Goal: Task Accomplishment & Management: Manage account settings

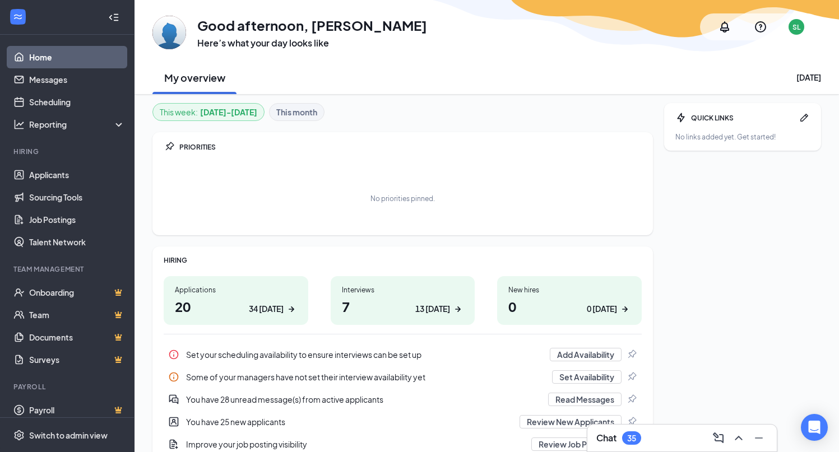
click at [789, 31] on div "SL" at bounding box center [797, 27] width 16 height 16
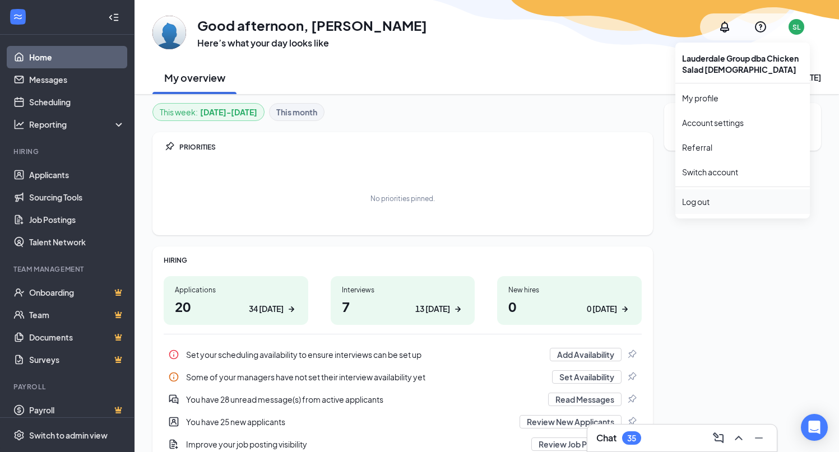
click at [727, 202] on div "Log out" at bounding box center [742, 201] width 121 height 11
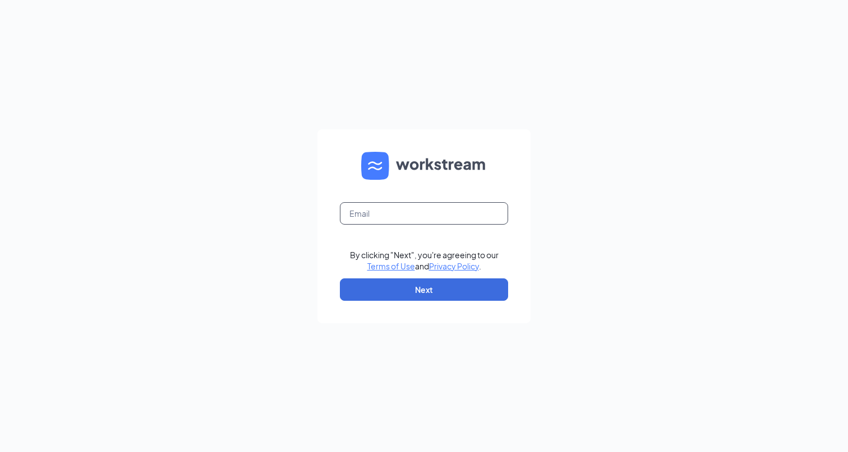
click at [406, 214] on input "text" at bounding box center [424, 213] width 168 height 22
type input "sabrina@downthestreeteats.com"
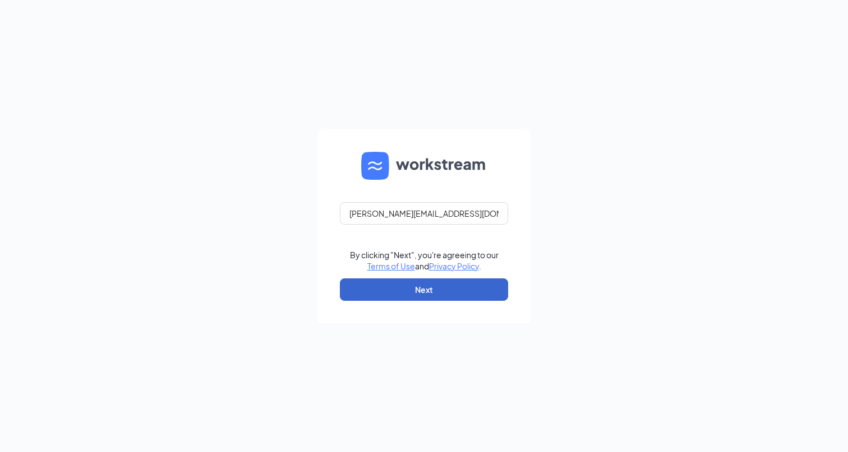
click at [414, 294] on button "Next" at bounding box center [424, 290] width 168 height 22
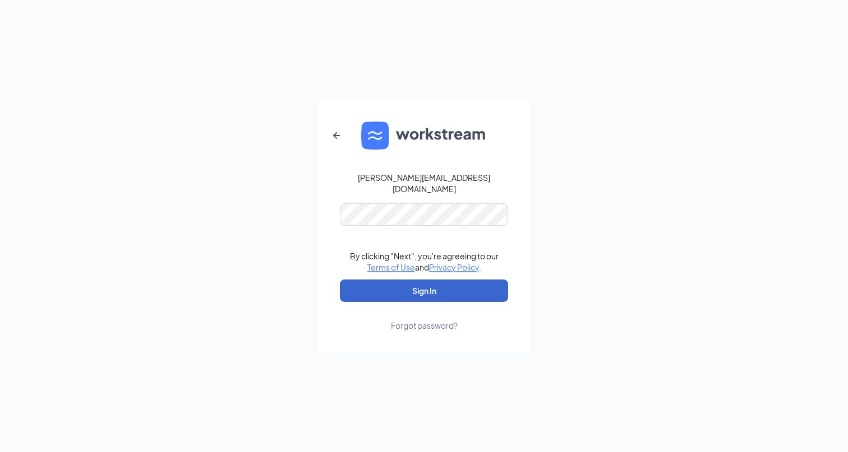
click at [424, 285] on button "Sign In" at bounding box center [424, 291] width 168 height 22
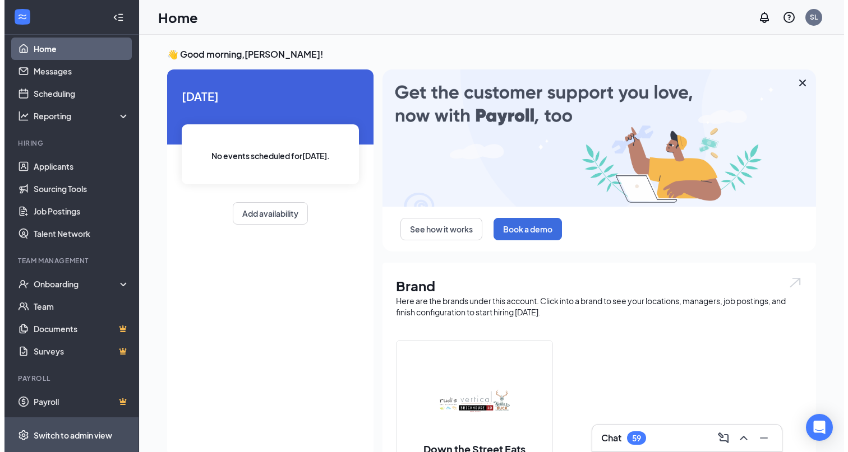
scroll to position [8, 0]
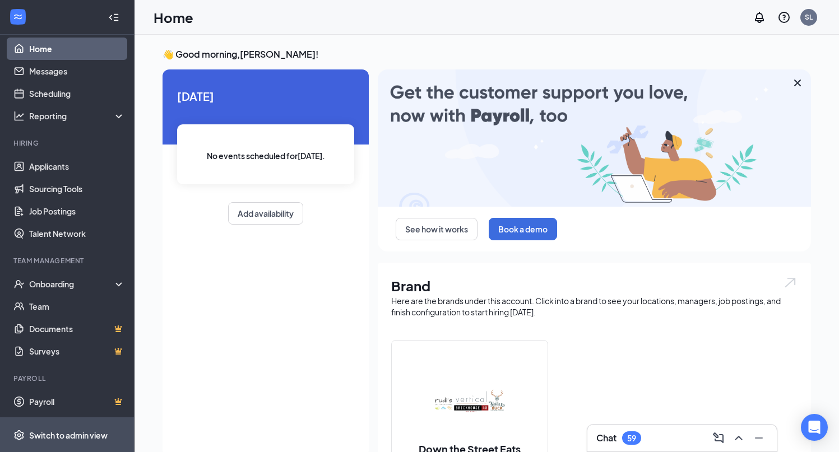
click at [50, 437] on div "Switch to admin view" at bounding box center [68, 435] width 78 height 11
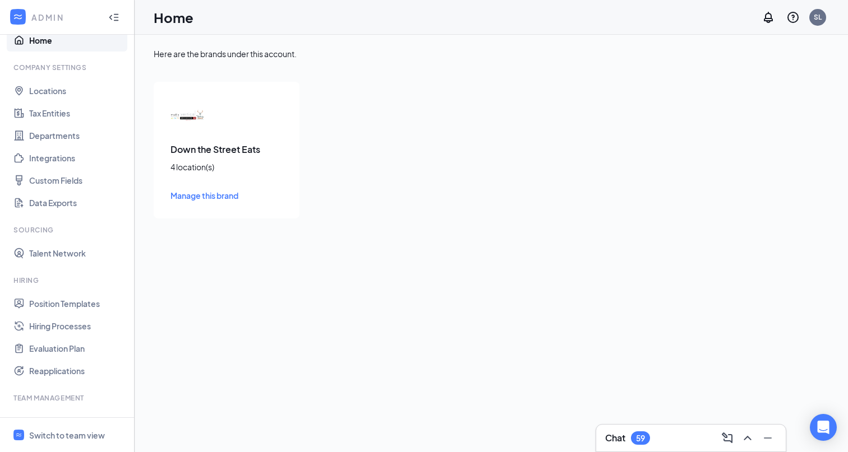
scroll to position [19, 0]
click at [62, 253] on link "Talent Network" at bounding box center [77, 252] width 96 height 22
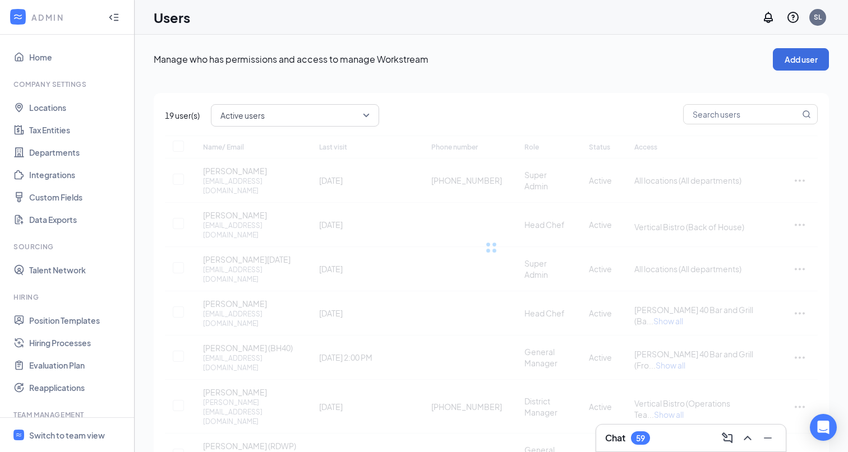
checkbox input "false"
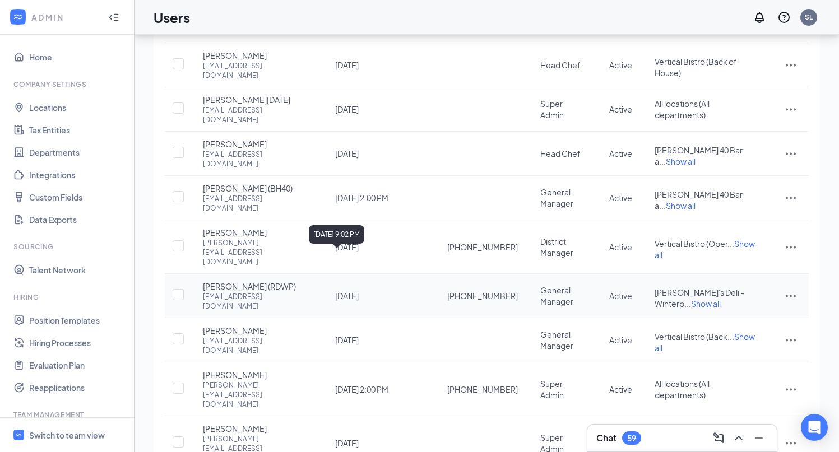
scroll to position [148, 0]
click at [685, 201] on span "Show all" at bounding box center [681, 206] width 30 height 10
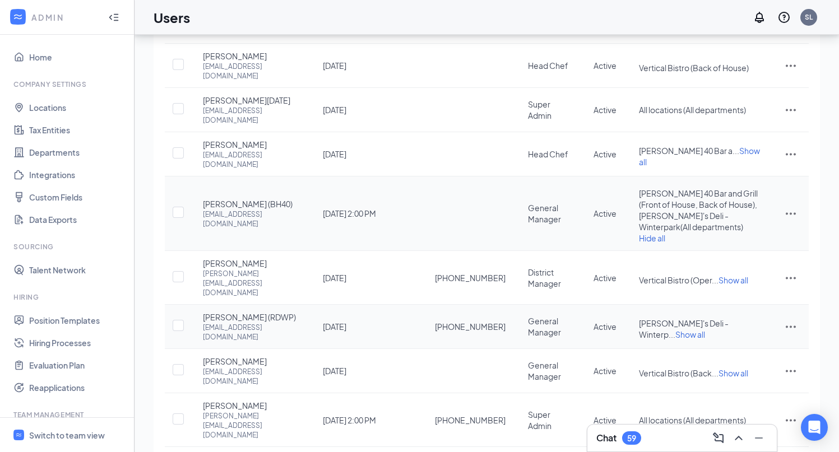
click at [705, 330] on span "Show all" at bounding box center [691, 335] width 30 height 10
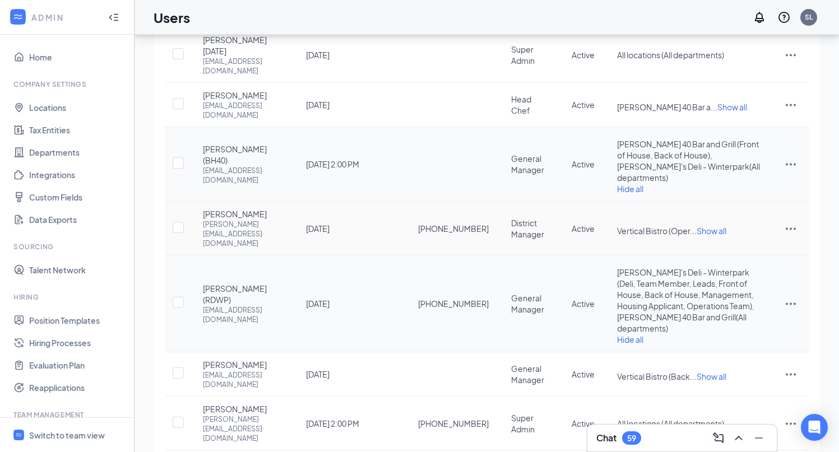
scroll to position [209, 0]
click at [176, 158] on input "checkbox" at bounding box center [178, 163] width 11 height 11
checkbox input "true"
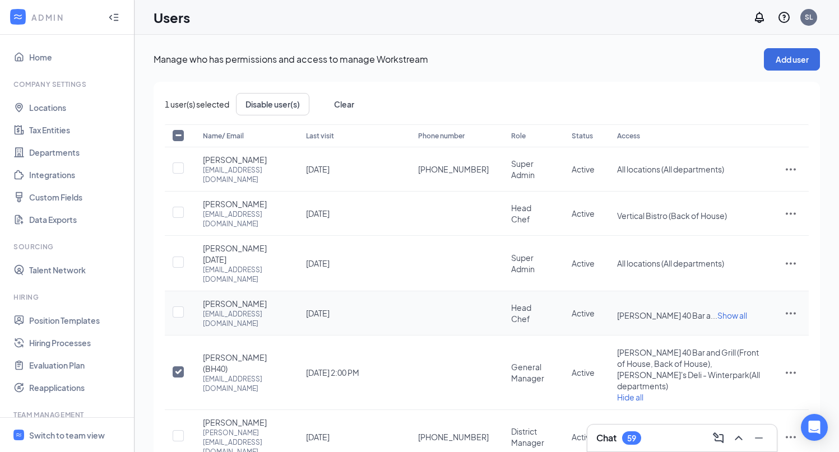
scroll to position [41, 0]
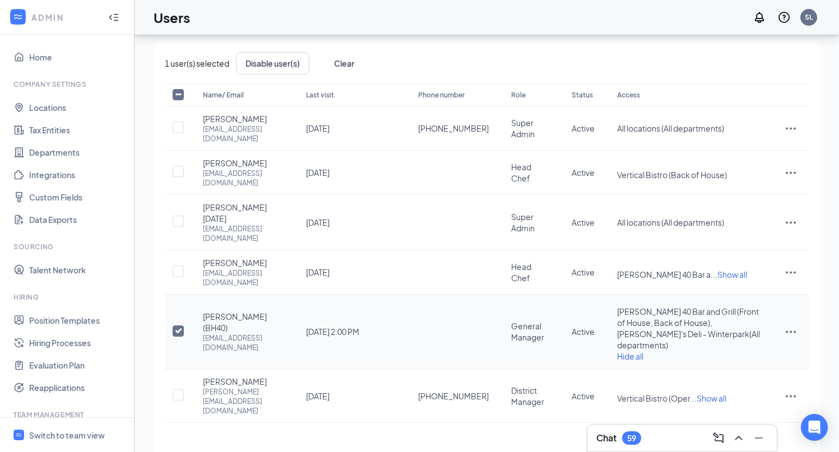
click at [788, 331] on icon "ActionsIcon" at bounding box center [791, 332] width 10 height 2
click at [736, 389] on span "Disable" at bounding box center [732, 387] width 27 height 10
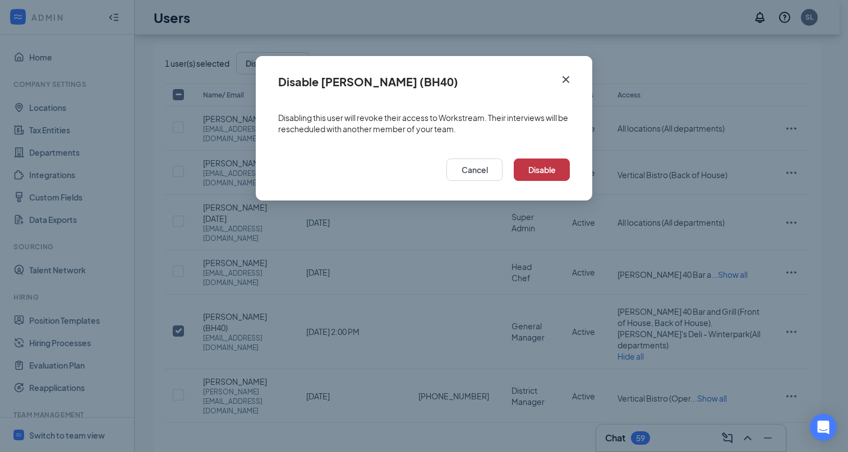
click at [542, 170] on button "Disable" at bounding box center [542, 170] width 56 height 22
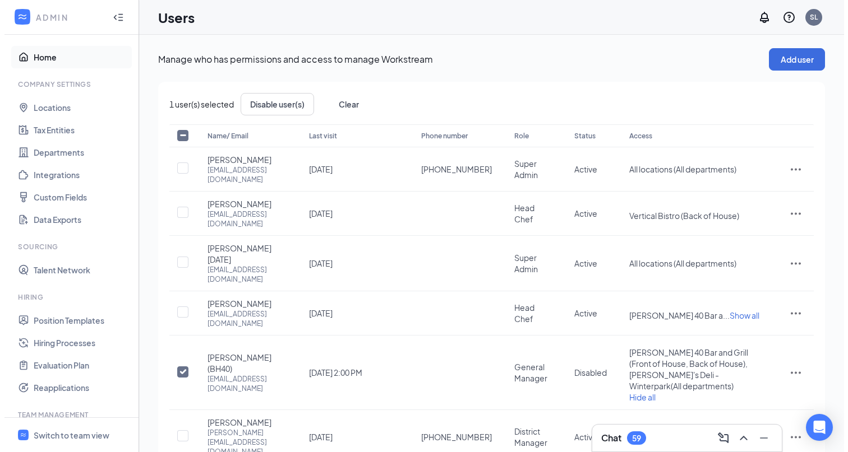
scroll to position [0, 0]
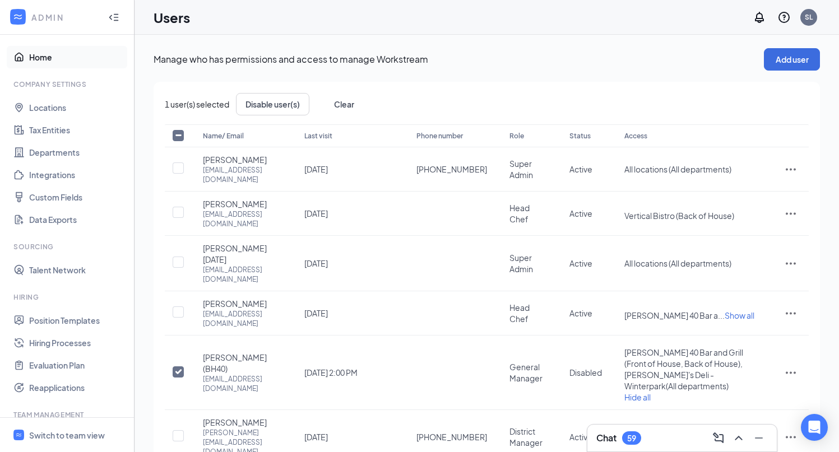
click at [36, 57] on link "Home" at bounding box center [77, 57] width 96 height 22
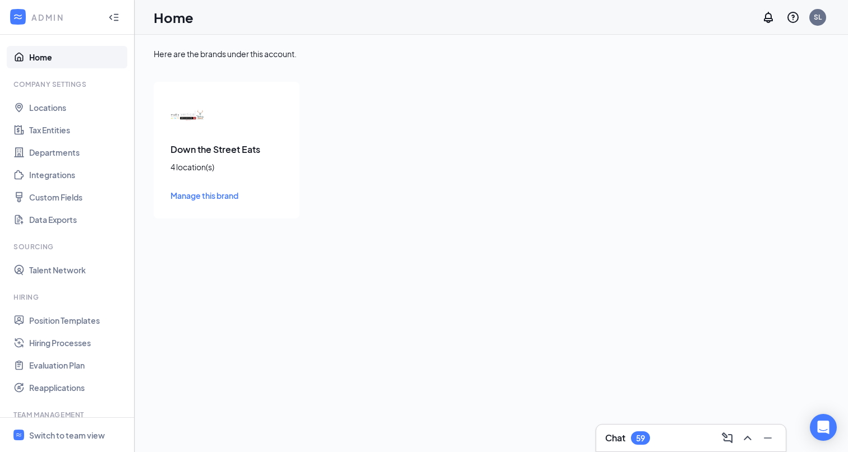
click at [108, 19] on icon "Collapse" at bounding box center [113, 17] width 11 height 11
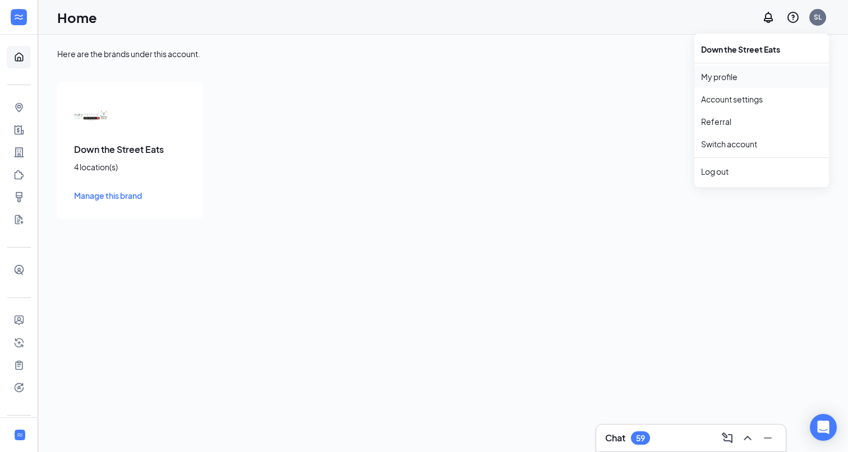
click at [729, 71] on link "My profile" at bounding box center [761, 76] width 121 height 11
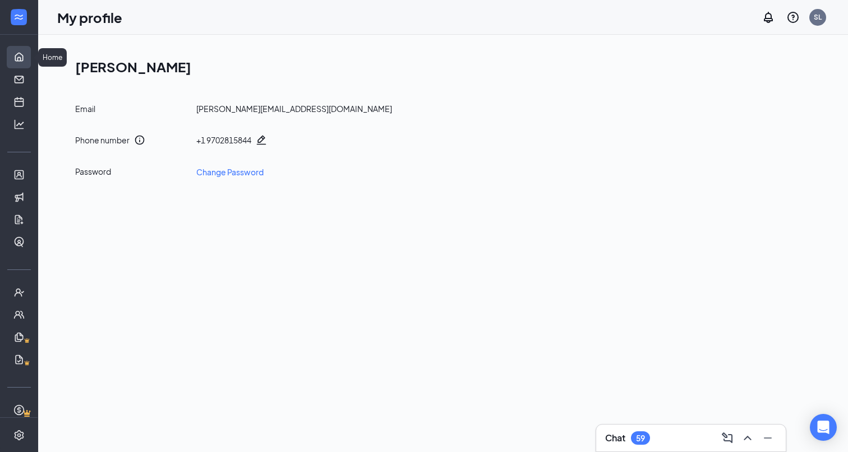
click at [29, 60] on link "Home" at bounding box center [34, 57] width 11 height 22
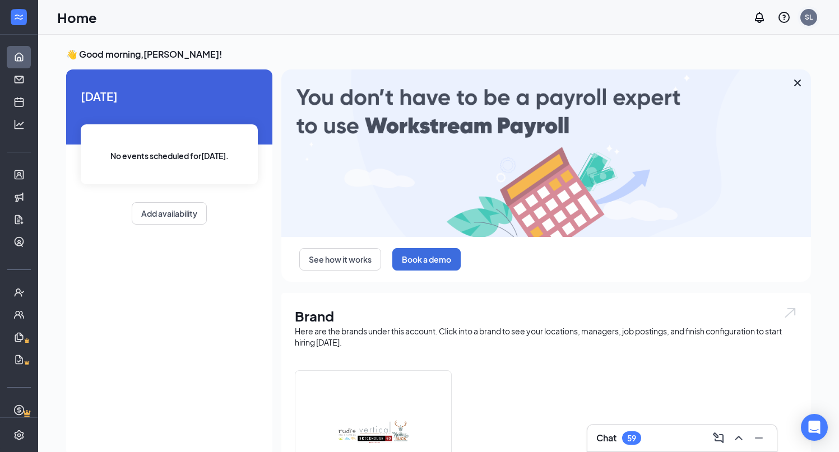
click at [808, 17] on div "SL" at bounding box center [809, 17] width 8 height 10
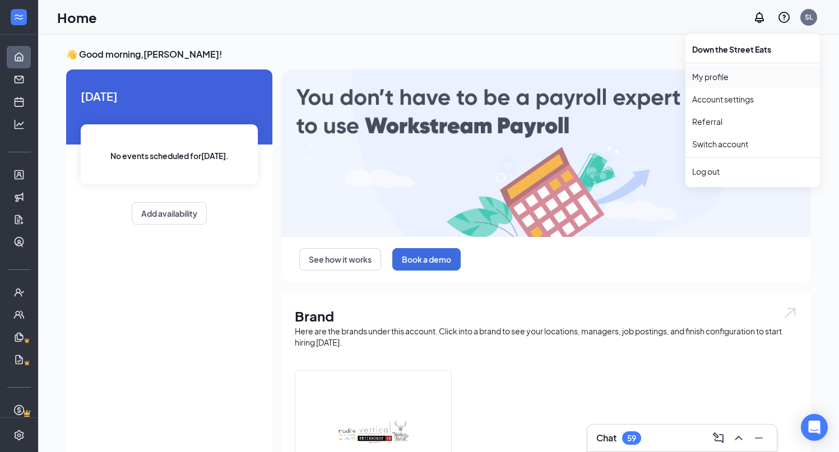
click at [706, 78] on link "My profile" at bounding box center [752, 76] width 121 height 11
